Goal: Task Accomplishment & Management: Use online tool/utility

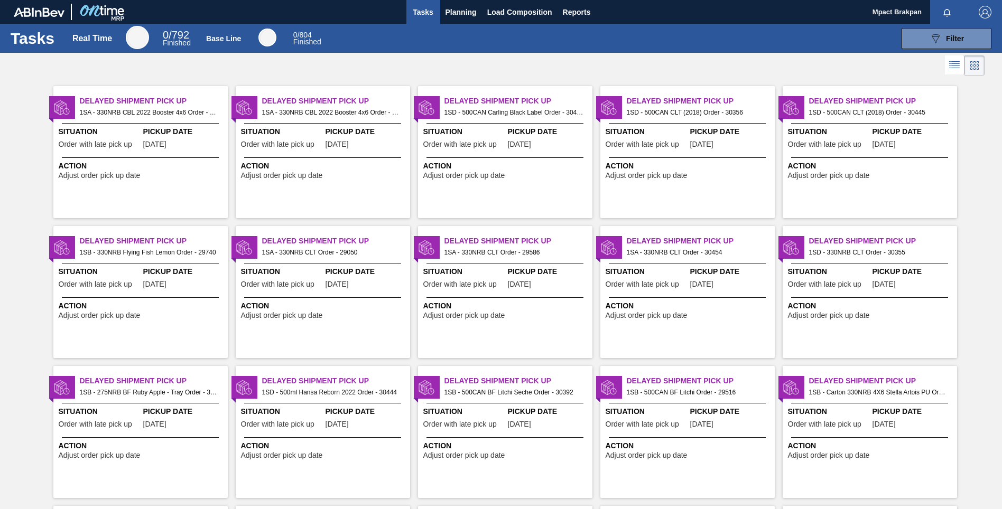
scroll to position [435, 0]
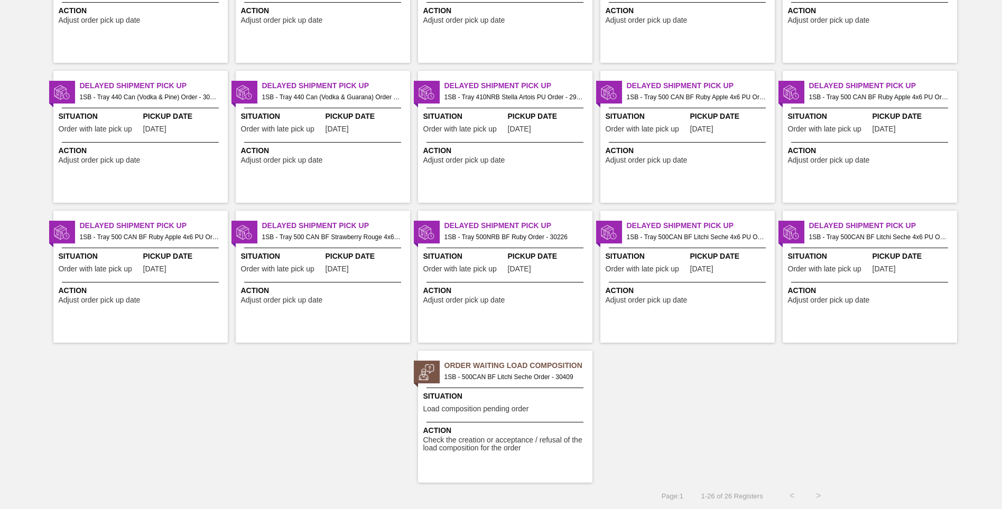
click at [532, 412] on div "Situation Load composition pending order" at bounding box center [506, 404] width 166 height 26
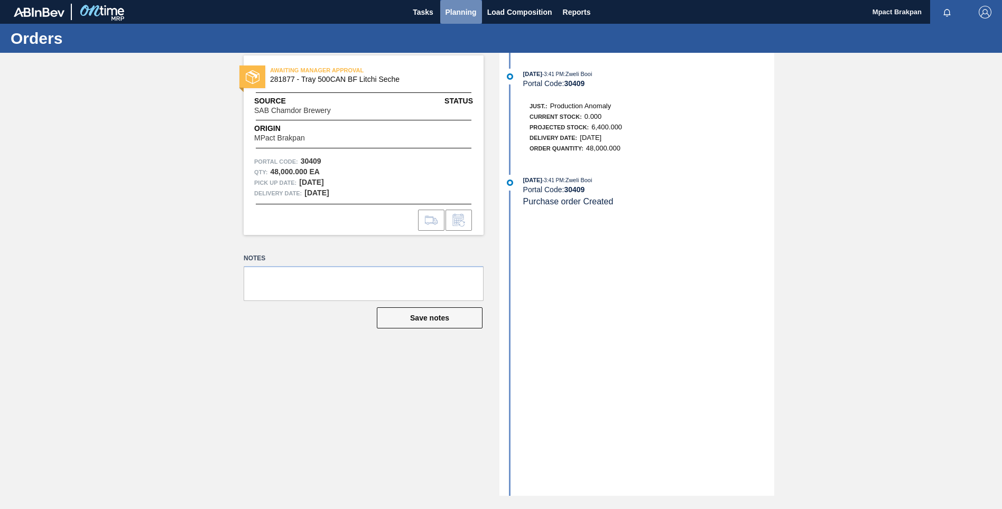
click at [451, 9] on span "Planning" at bounding box center [460, 12] width 31 height 13
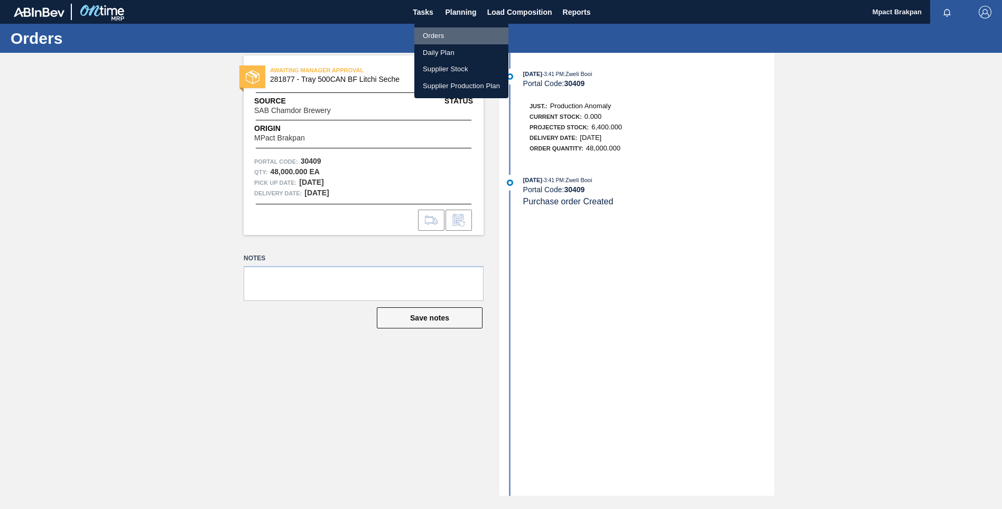
click at [431, 34] on li "Orders" at bounding box center [461, 35] width 94 height 17
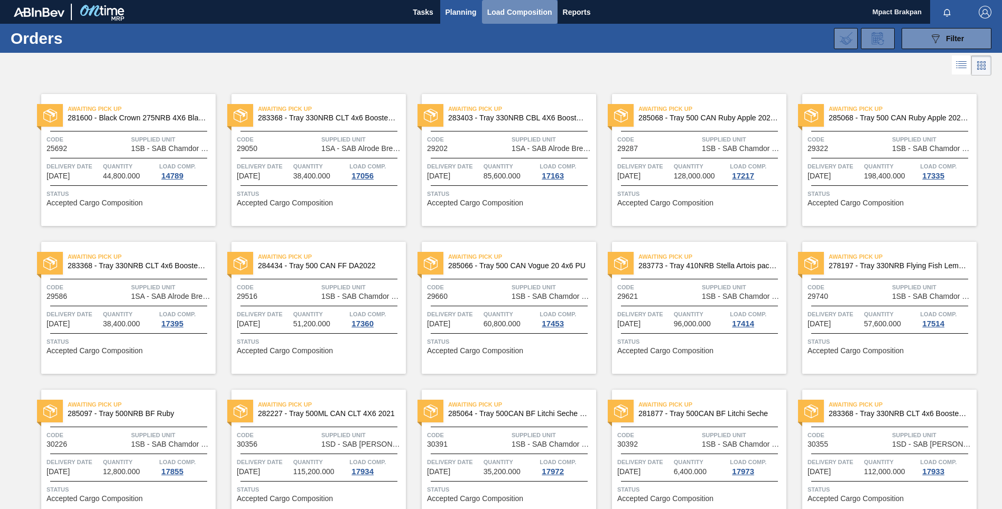
click at [513, 14] on span "Load Composition" at bounding box center [519, 12] width 65 height 13
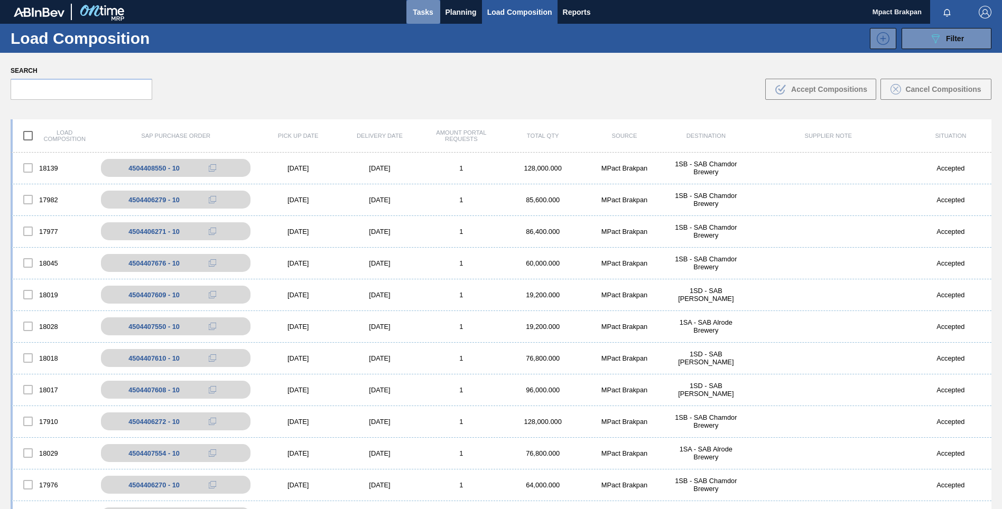
click at [416, 11] on span "Tasks" at bounding box center [423, 12] width 23 height 13
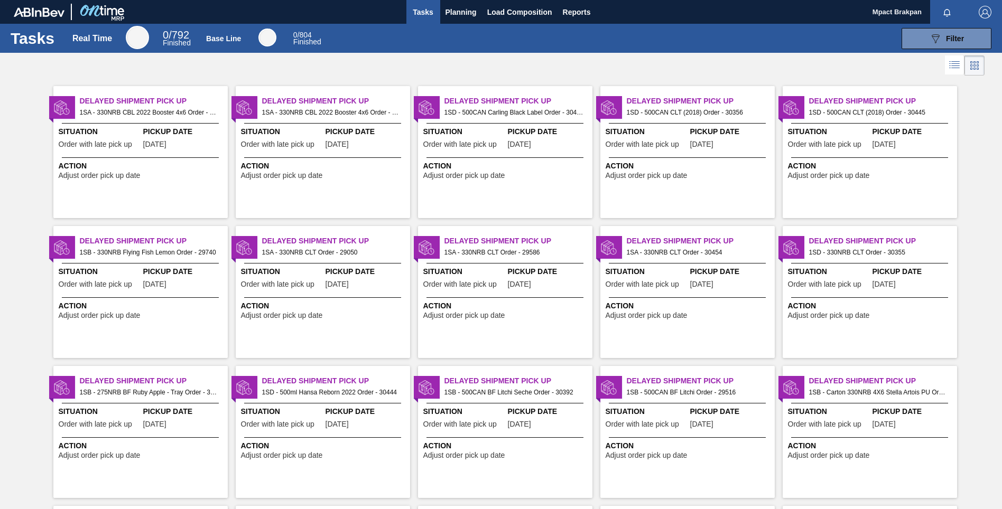
scroll to position [435, 0]
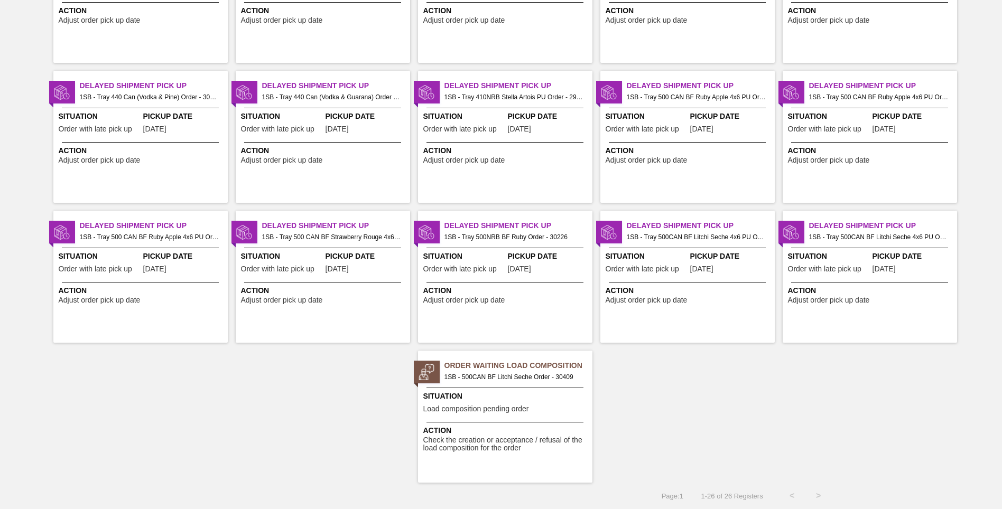
click at [459, 407] on span "Load composition pending order" at bounding box center [476, 409] width 106 height 8
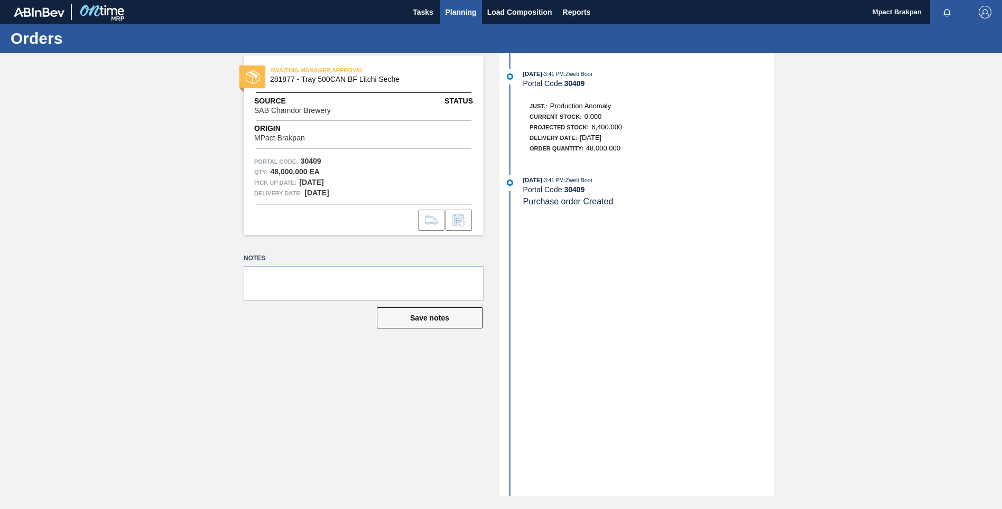
click at [461, 14] on span "Planning" at bounding box center [460, 12] width 31 height 13
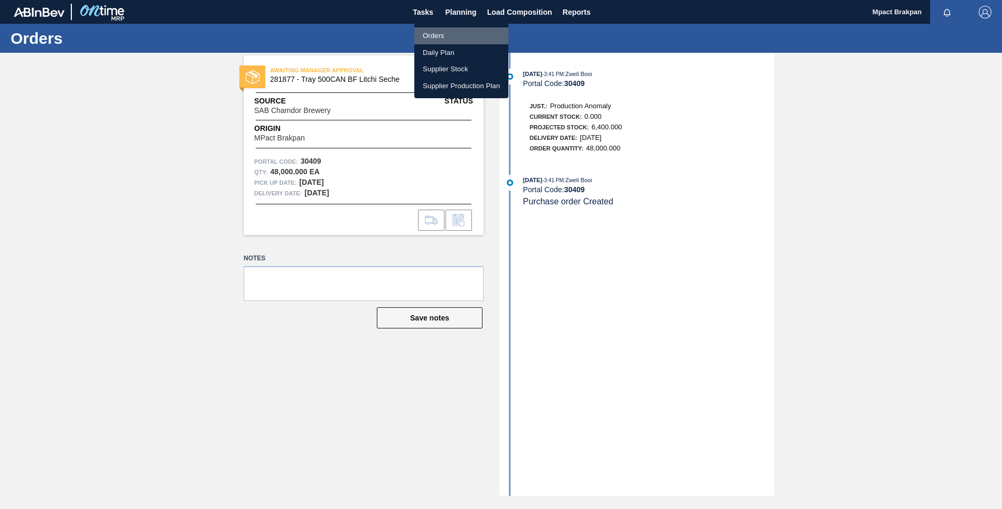
click at [436, 34] on li "Orders" at bounding box center [461, 35] width 94 height 17
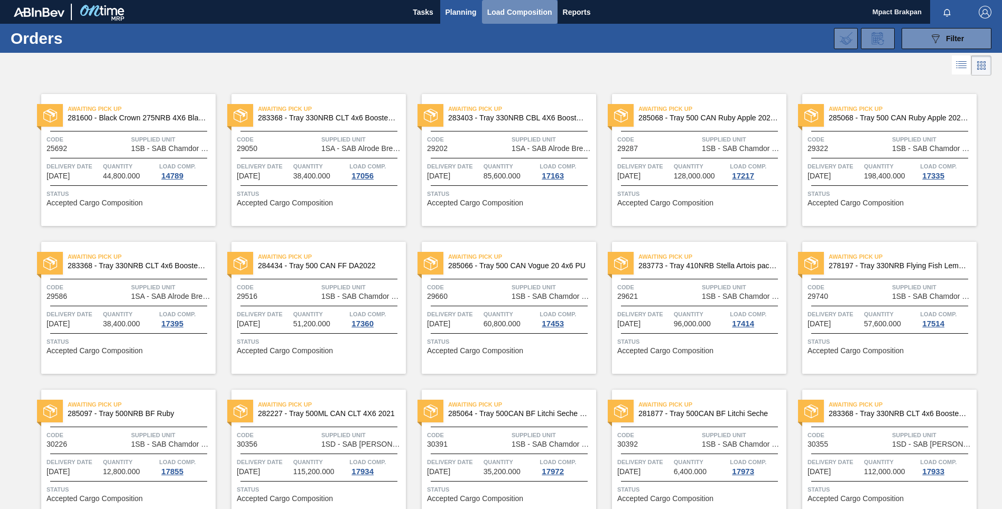
click at [488, 15] on span "Load Composition" at bounding box center [519, 12] width 65 height 13
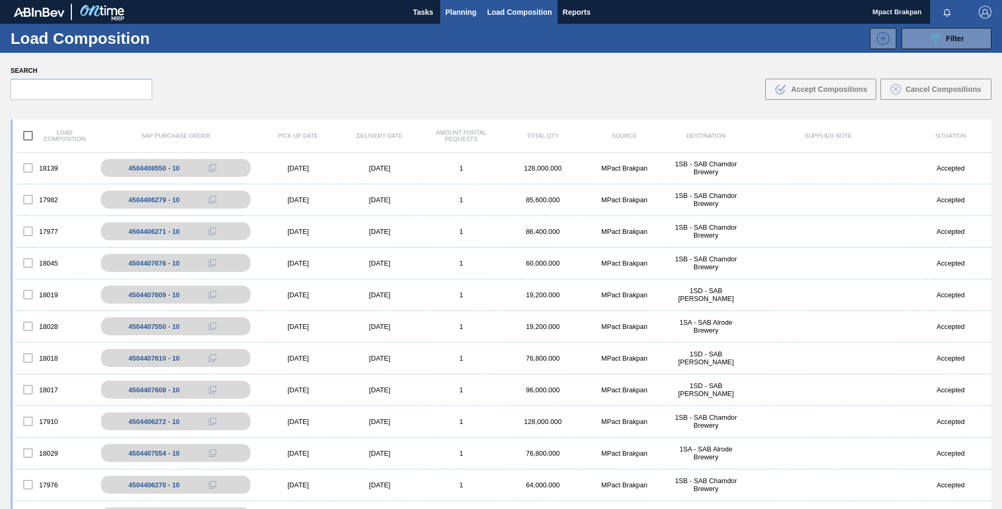
click at [456, 12] on span "Planning" at bounding box center [460, 12] width 31 height 13
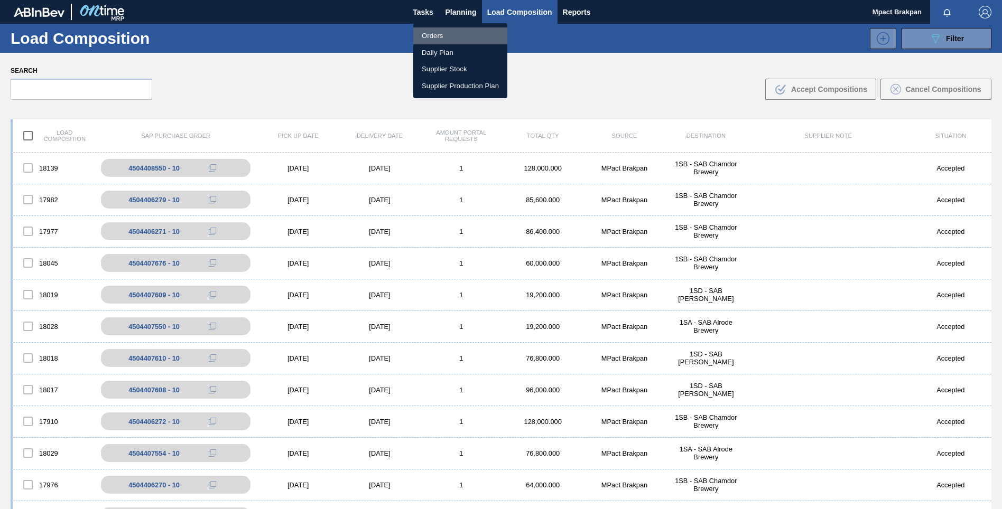
click at [435, 38] on li "Orders" at bounding box center [460, 35] width 94 height 17
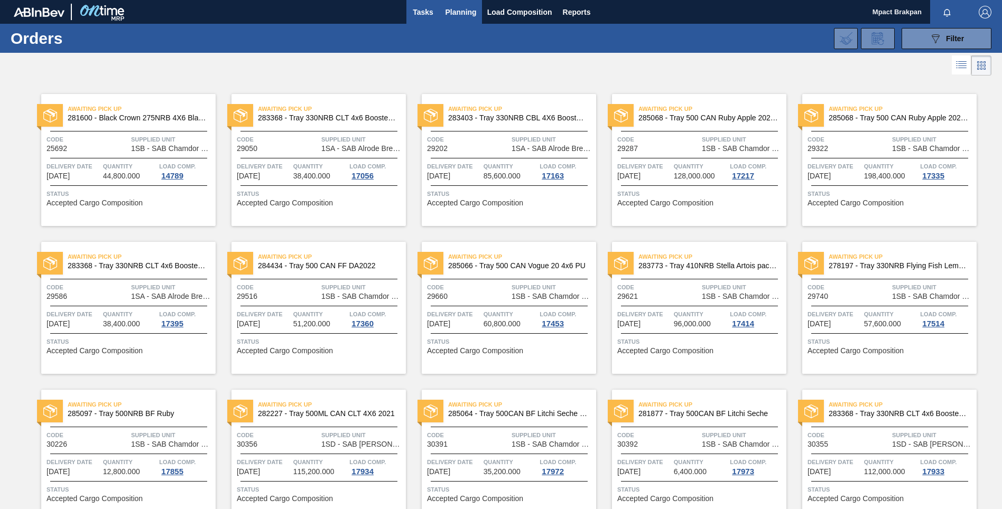
click at [418, 10] on span "Tasks" at bounding box center [423, 12] width 23 height 13
